Goal: Task Accomplishment & Management: Manage account settings

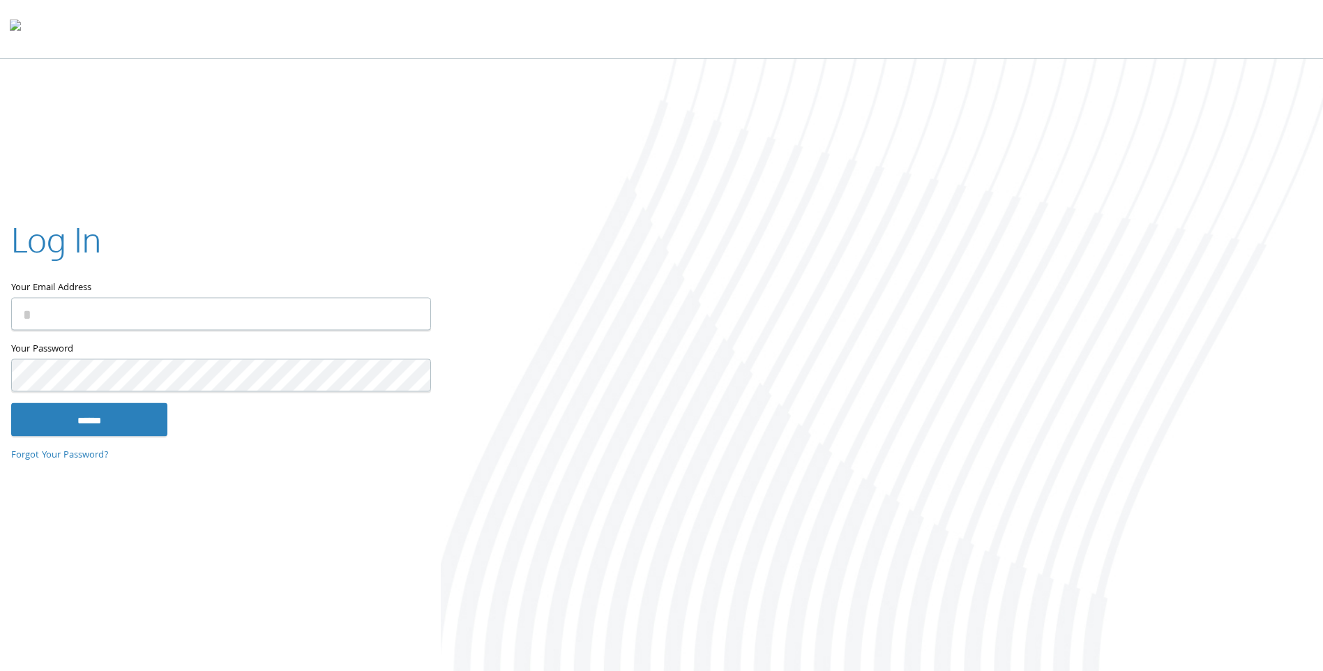
click at [179, 318] on input "Your Email Address" at bounding box center [221, 314] width 420 height 33
type input "**********"
click at [11, 403] on input "******" at bounding box center [89, 419] width 156 height 33
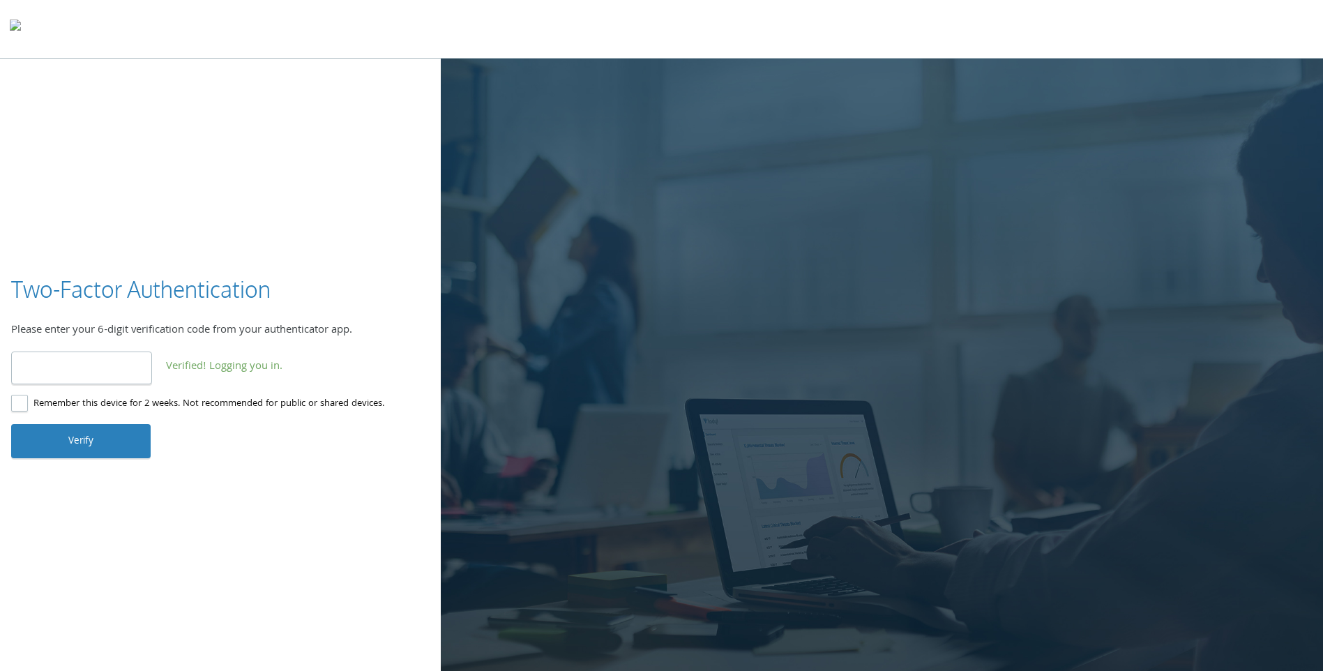
type input "******"
